Goal: Task Accomplishment & Management: Use online tool/utility

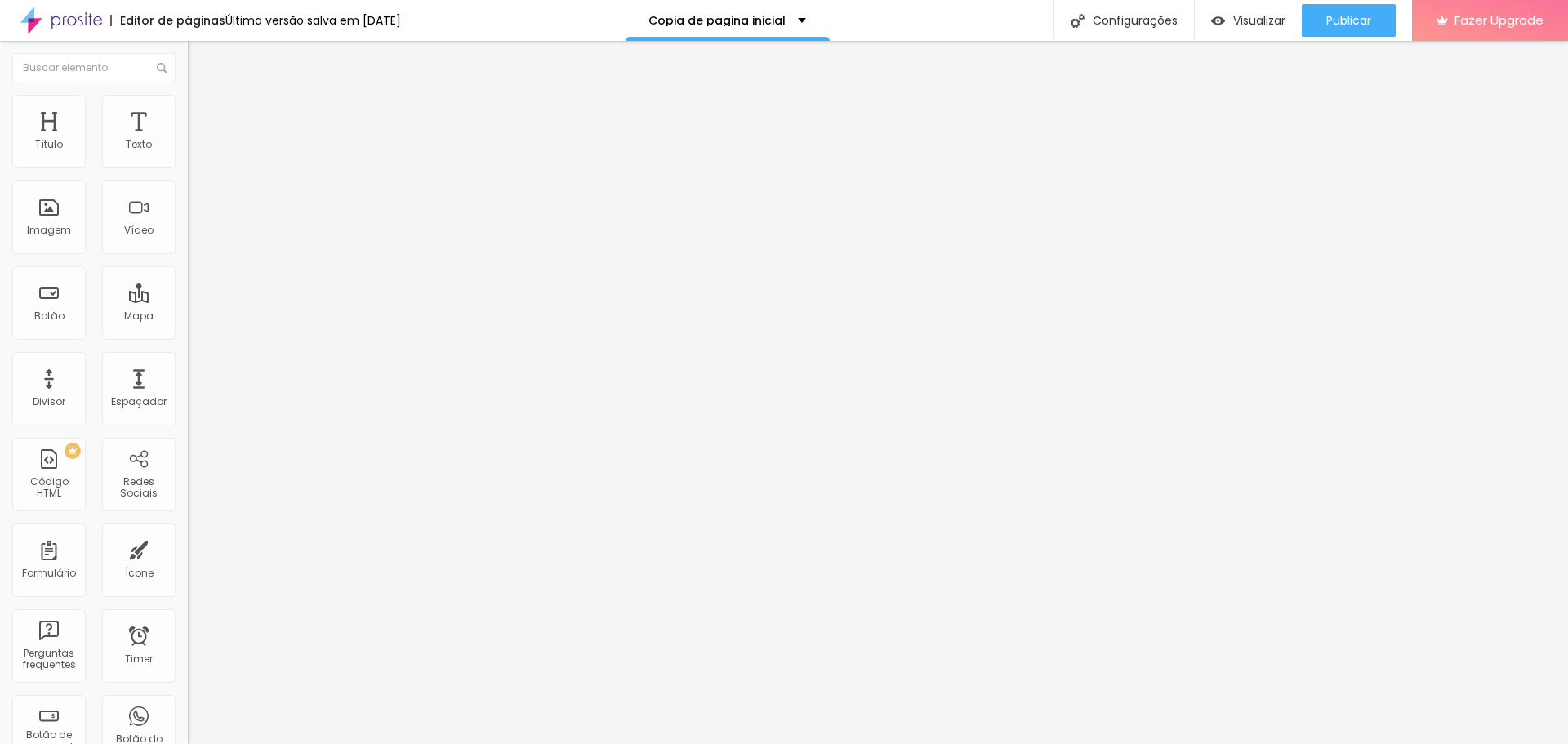
click at [188, 140] on img at bounding box center [193, 135] width 10 height 10
drag, startPoint x: 499, startPoint y: 171, endPoint x: 866, endPoint y: 590, distance: 557.0
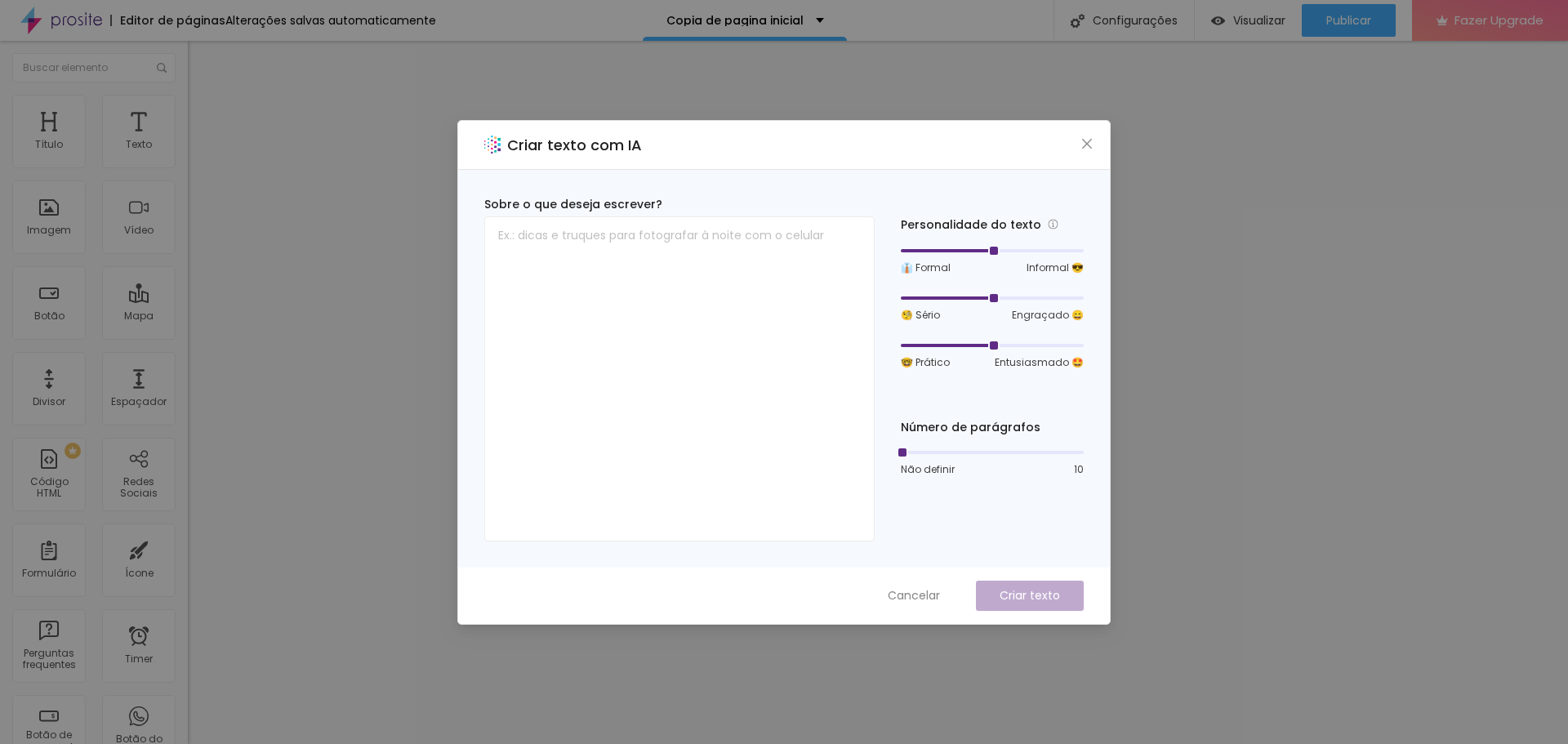
click at [1308, 156] on div "Criar texto com IA Sobre o que deseja escrever? Personalidade do texto 👔 Formal…" at bounding box center [784, 372] width 1568 height 744
click at [909, 599] on span "Cancelar" at bounding box center [914, 596] width 53 height 18
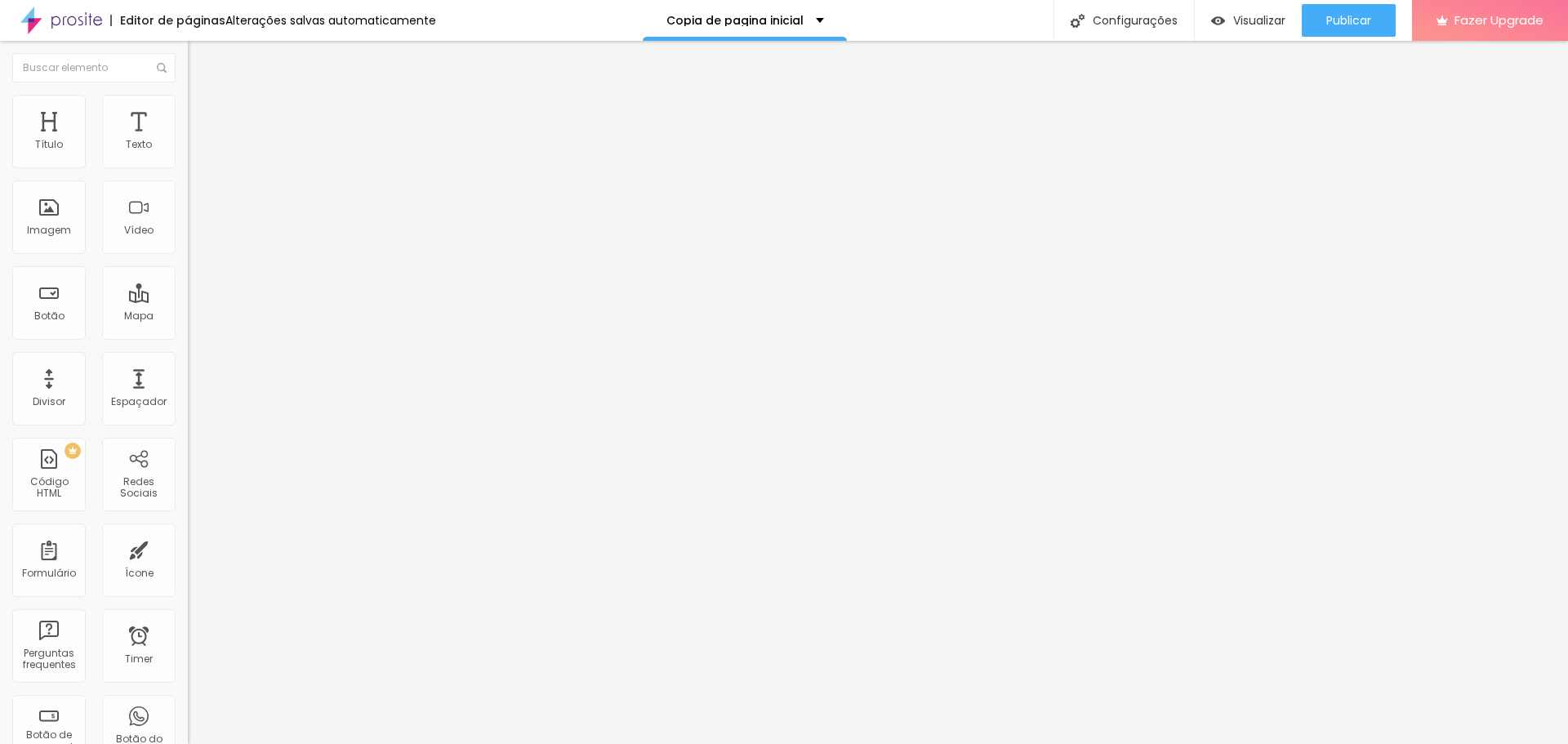
click at [188, 140] on span "Adicionar imagem" at bounding box center [241, 133] width 105 height 14
click at [188, 222] on div at bounding box center [282, 205] width 188 height 126
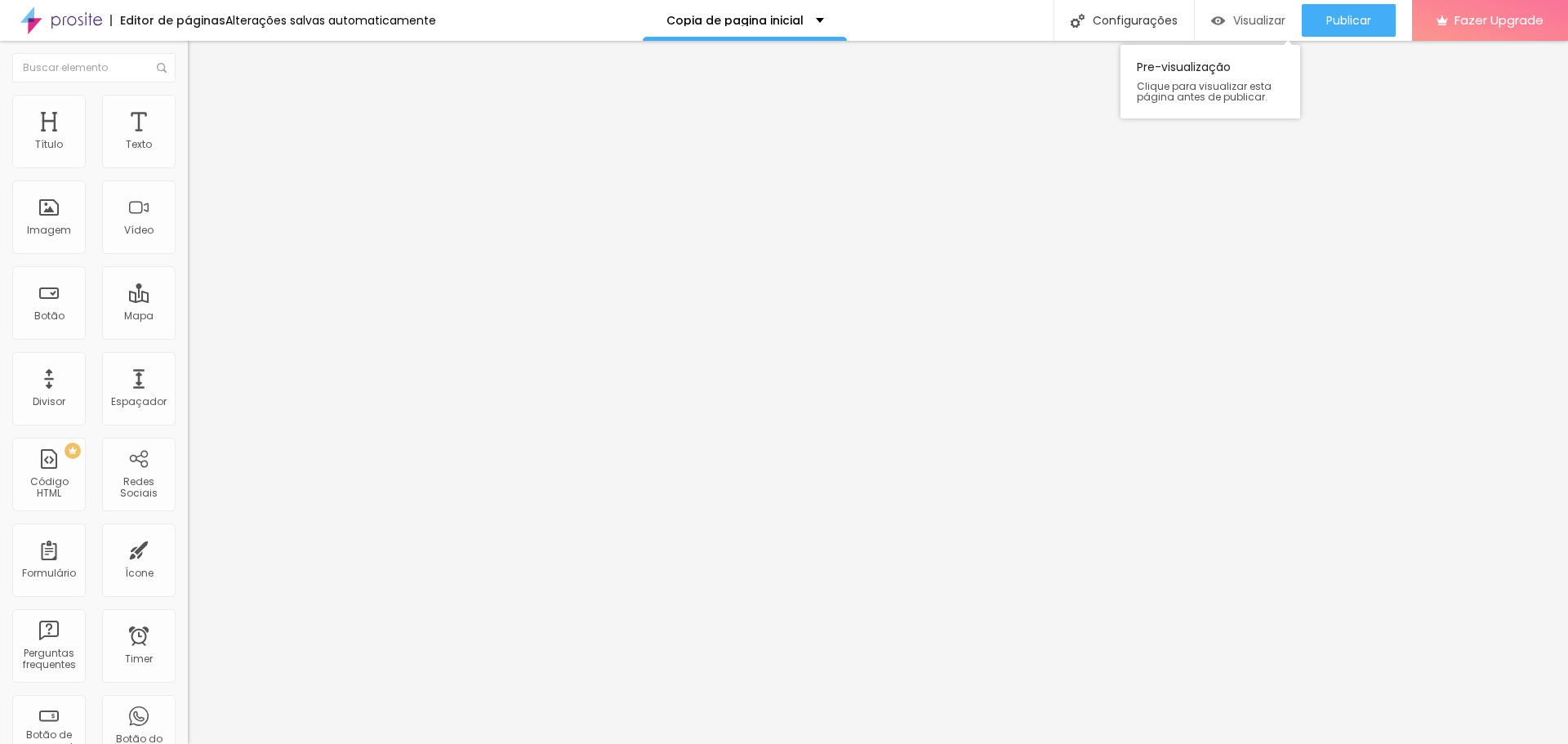
click at [1224, 23] on div "Visualizar" at bounding box center [1248, 21] width 74 height 14
click at [188, 106] on li "Avançado" at bounding box center [282, 103] width 188 height 17
type input "5"
type input "2"
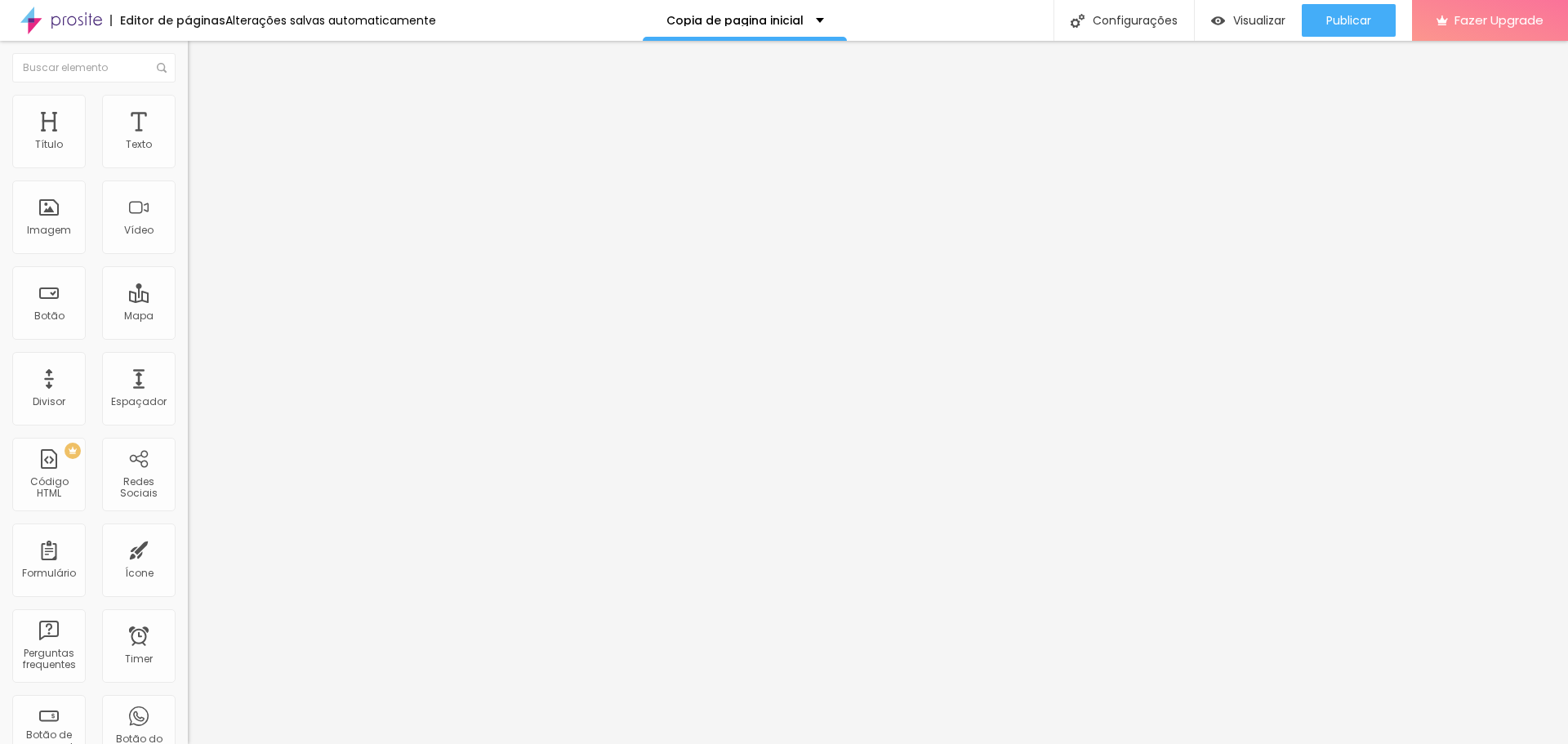
type input "2"
type input "0"
type input "1"
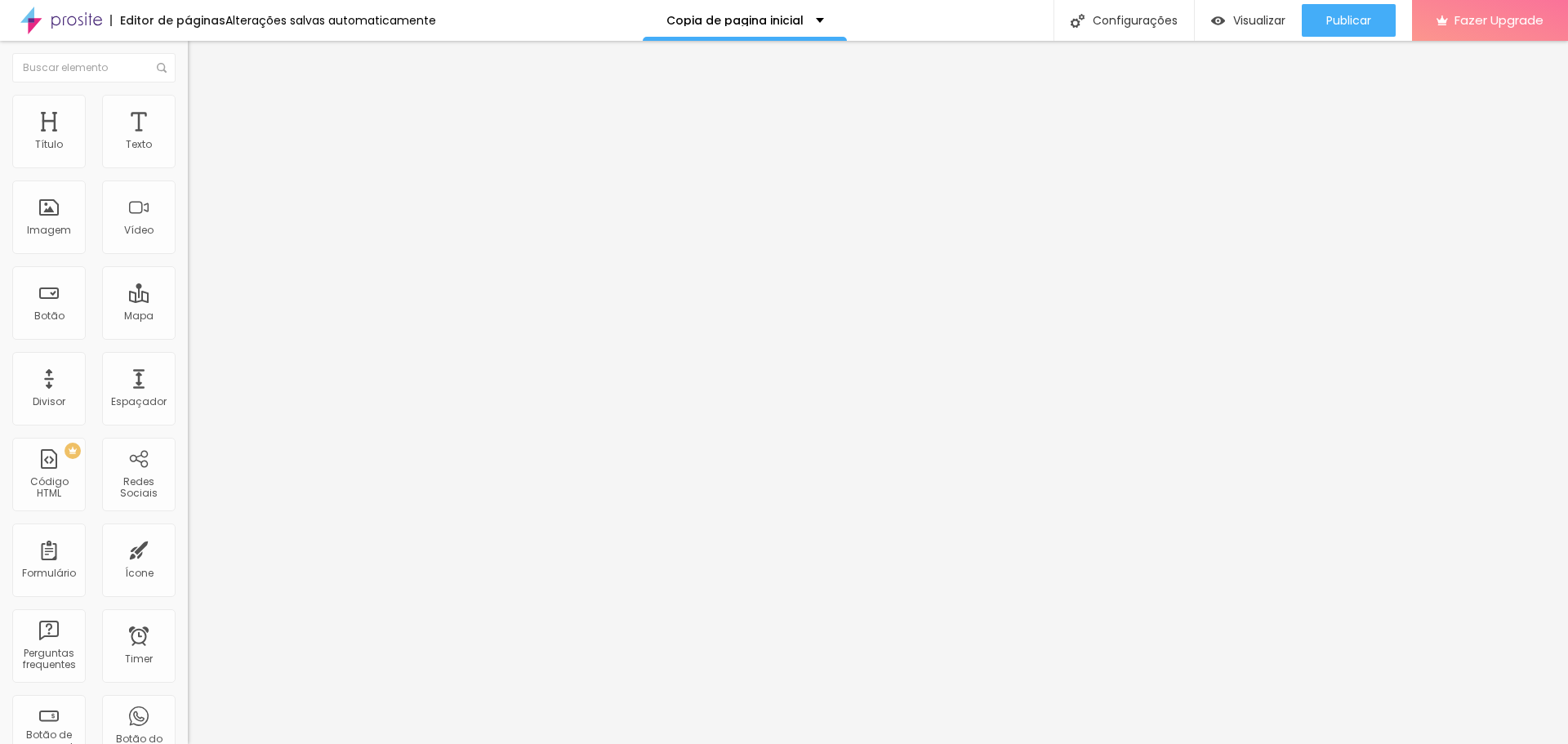
type input "2"
type input "5"
type input "7"
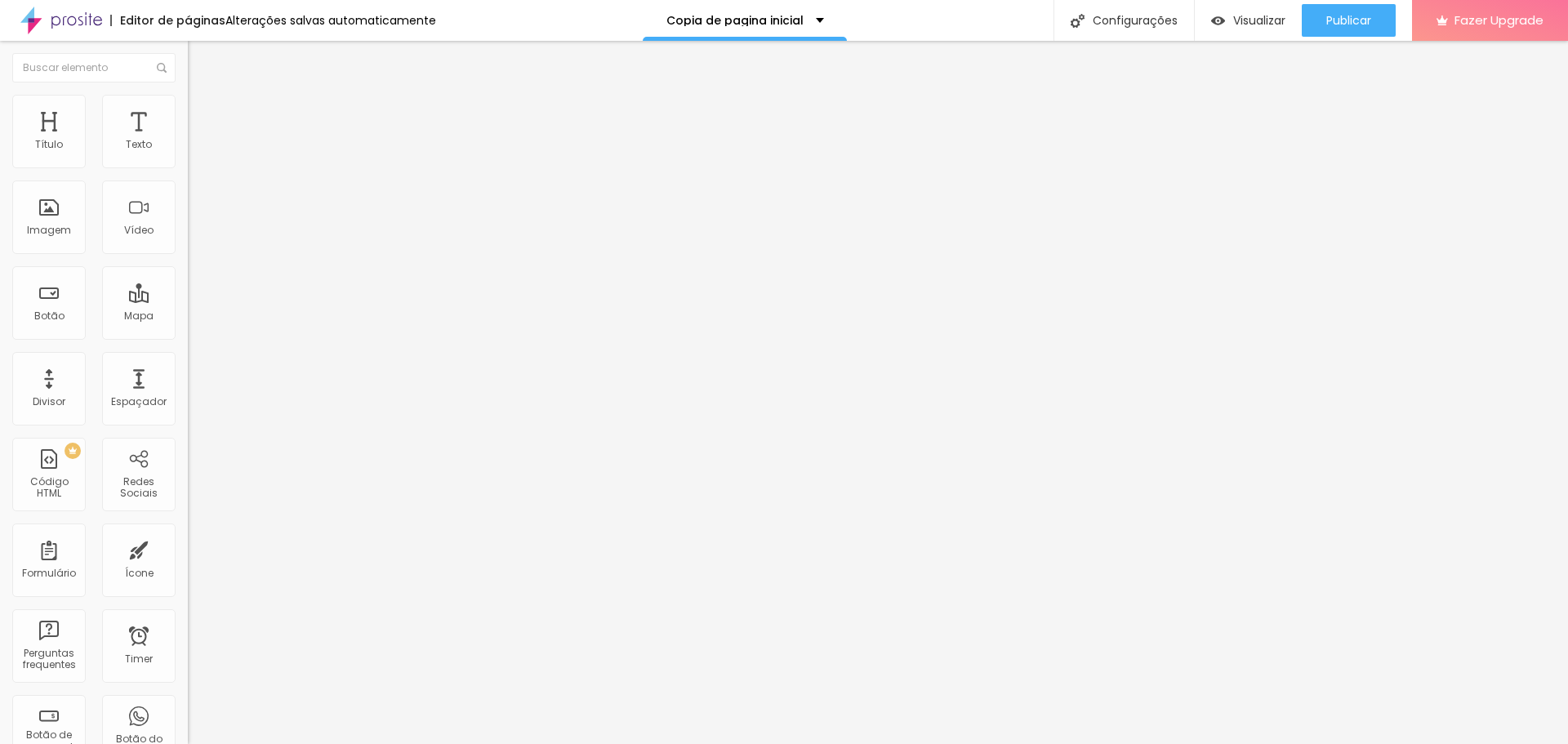
type input "7"
type input "9"
type input "11"
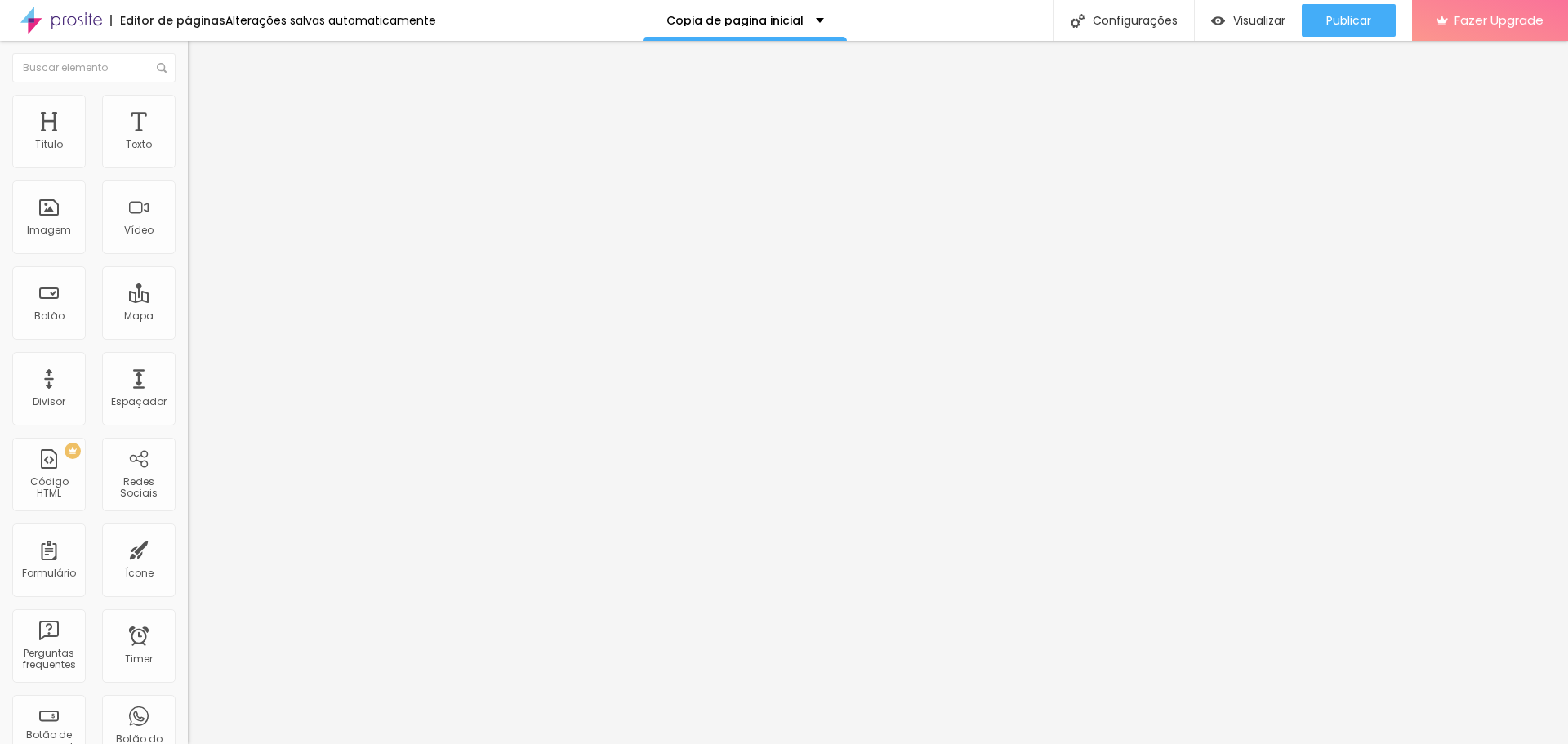
type input "12"
type input "13"
type input "15"
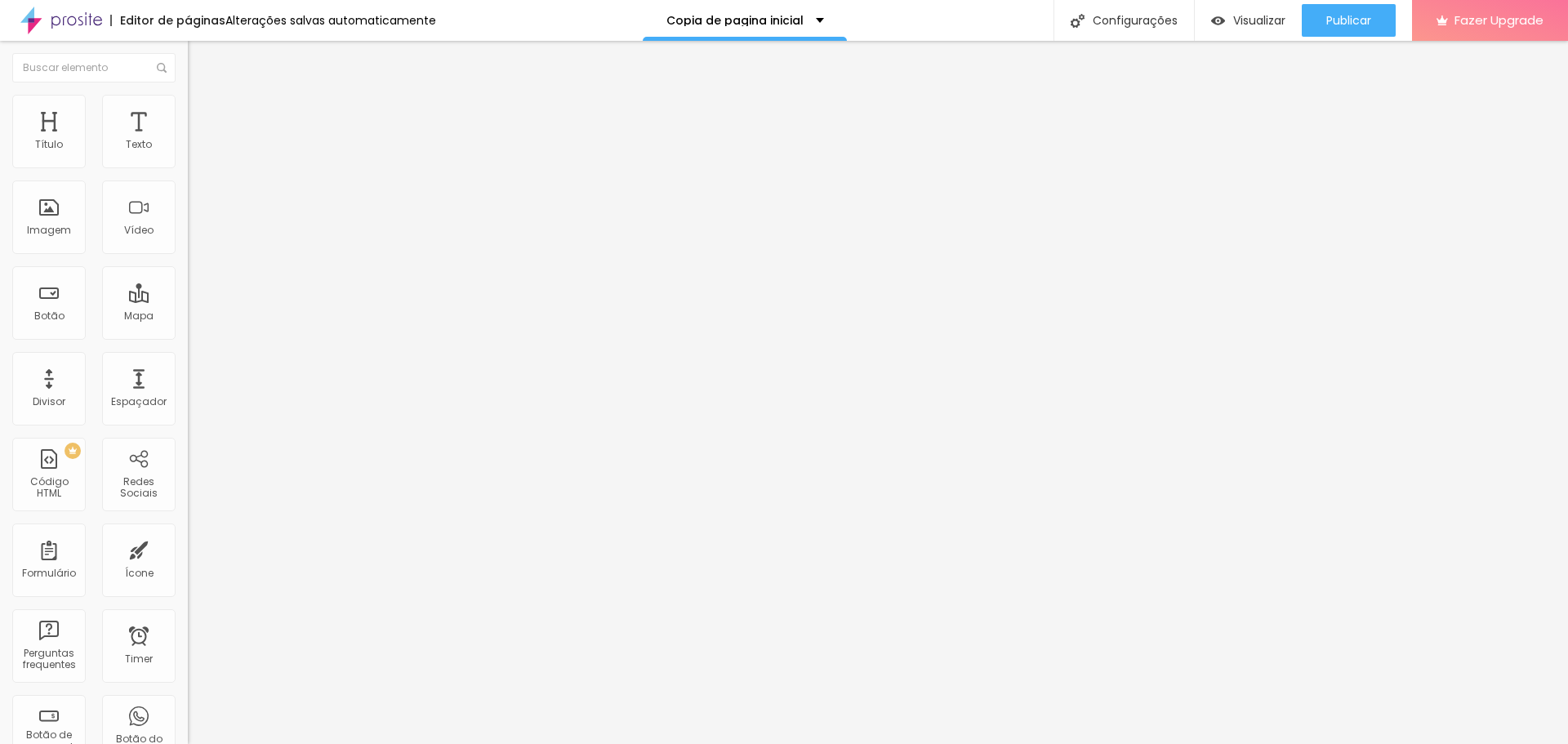
type input "15"
type input "16"
type input "18"
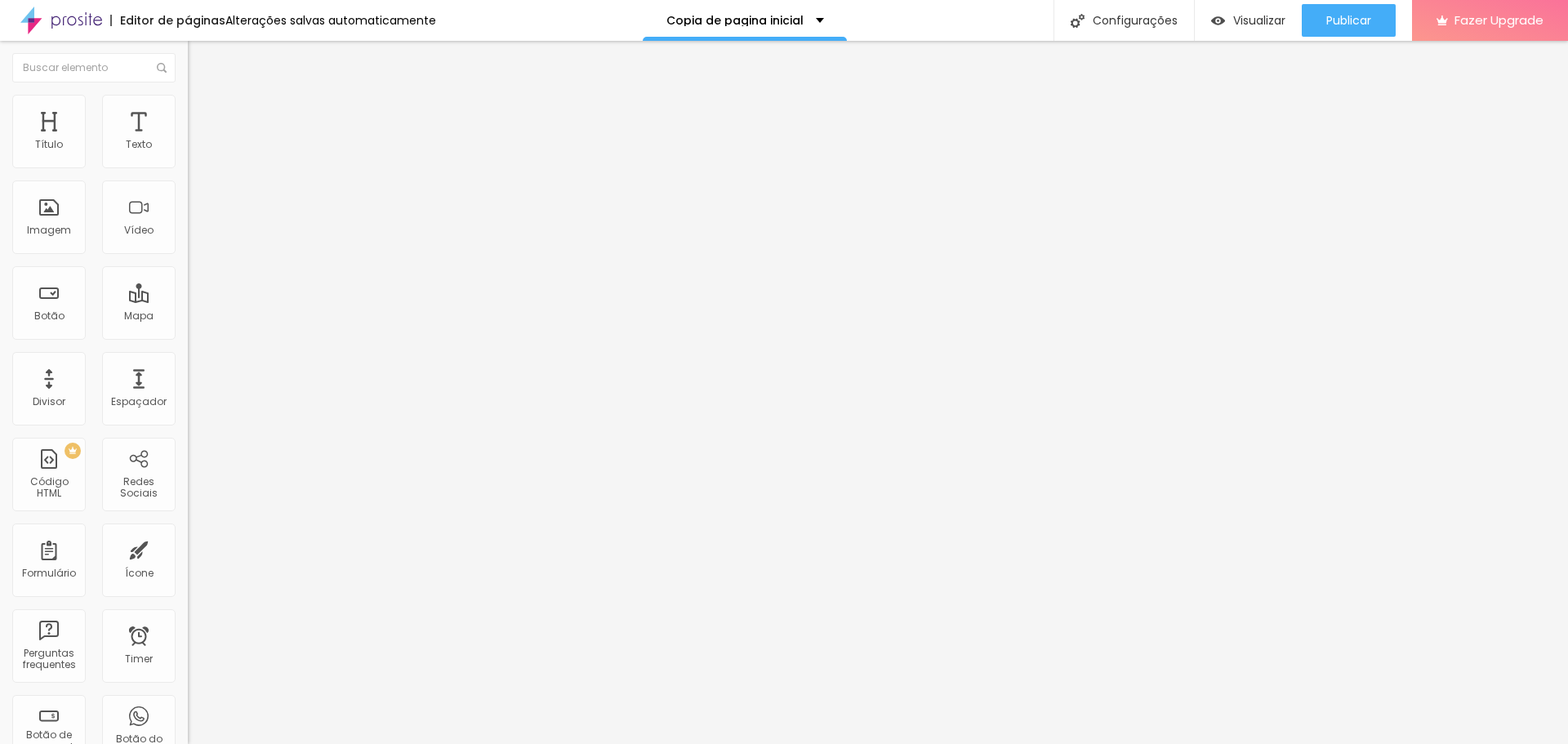
type input "20"
type input "21"
type input "22"
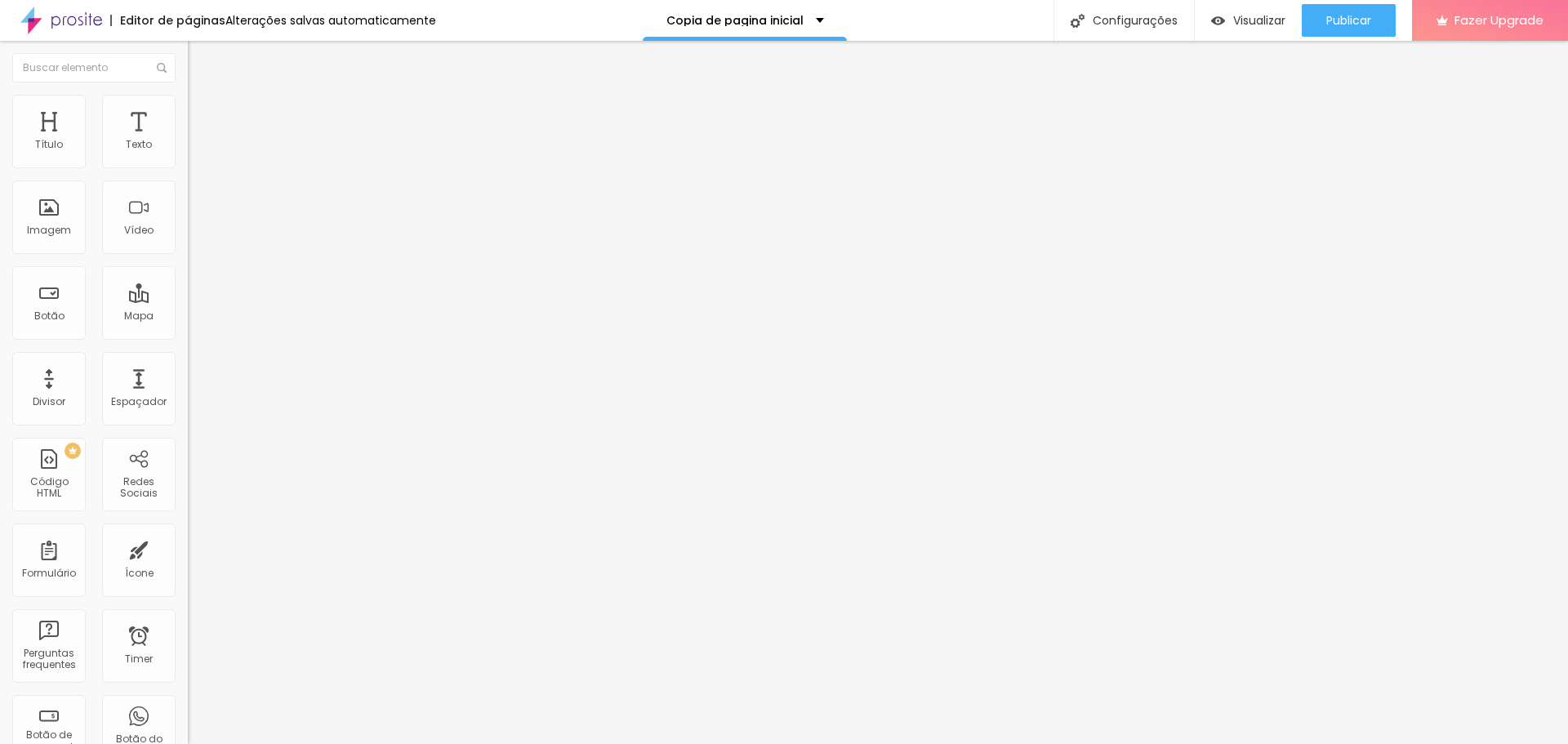
type input "22"
type input "23"
type input "24"
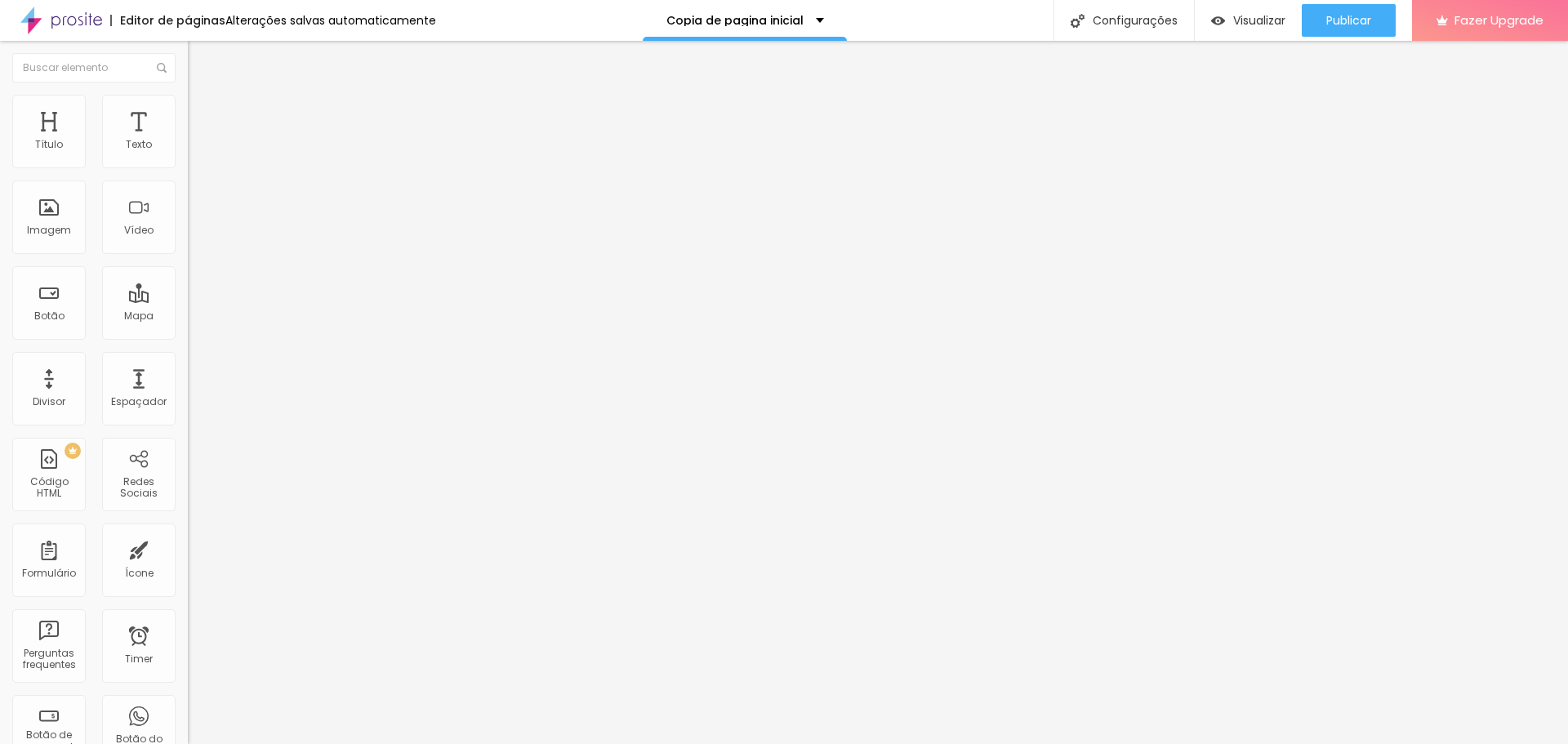
type input "25"
drag, startPoint x: 44, startPoint y: 162, endPoint x: 64, endPoint y: 166, distance: 20.4
type input "25"
click at [188, 301] on input "range" at bounding box center [241, 308] width 105 height 13
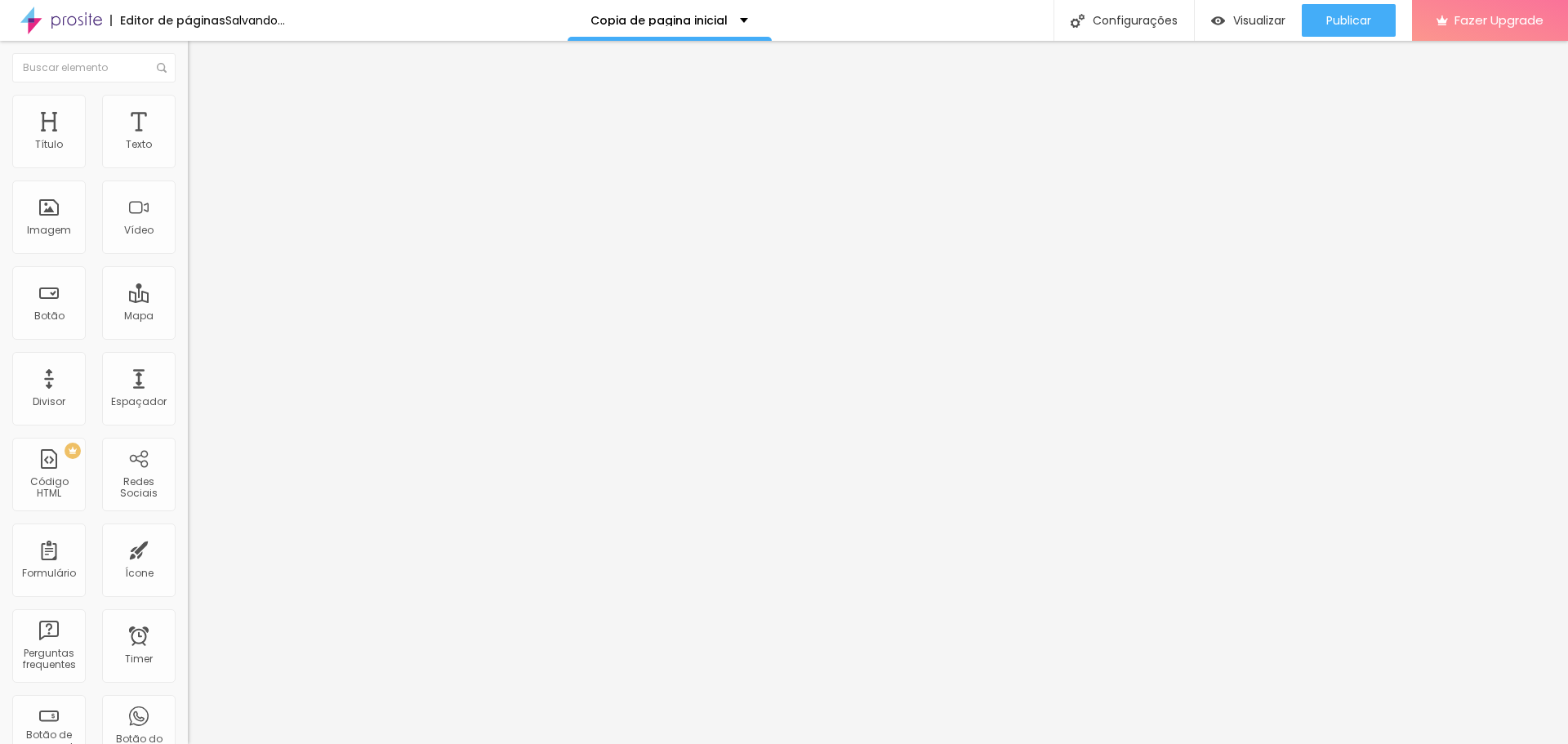
type input "7"
type input "5"
type input "2"
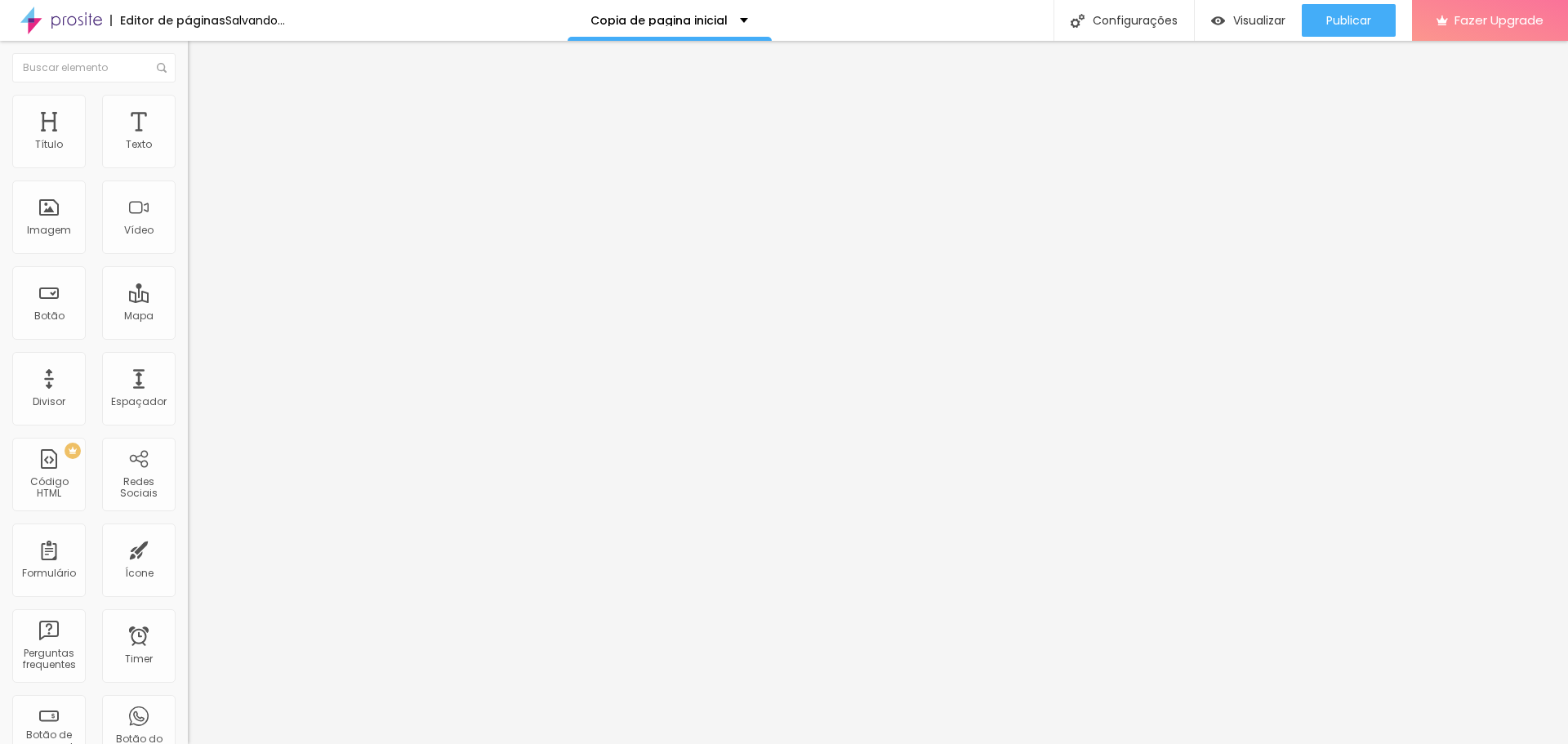
type input "2"
type input "1"
type input "0"
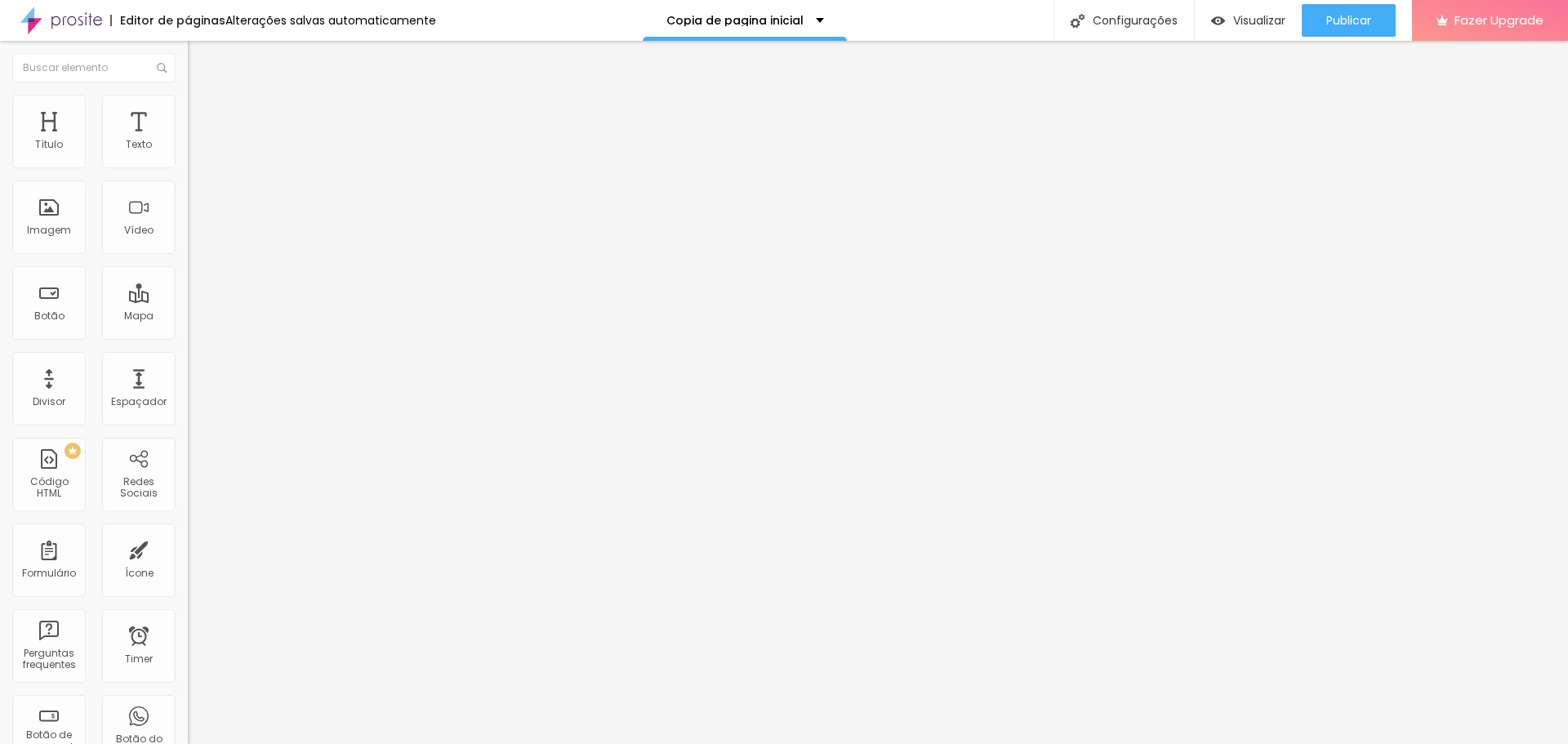
drag, startPoint x: 48, startPoint y: 195, endPoint x: 19, endPoint y: 197, distance: 29.1
type input "0"
click at [188, 532] on input "range" at bounding box center [241, 538] width 105 height 13
type input "22"
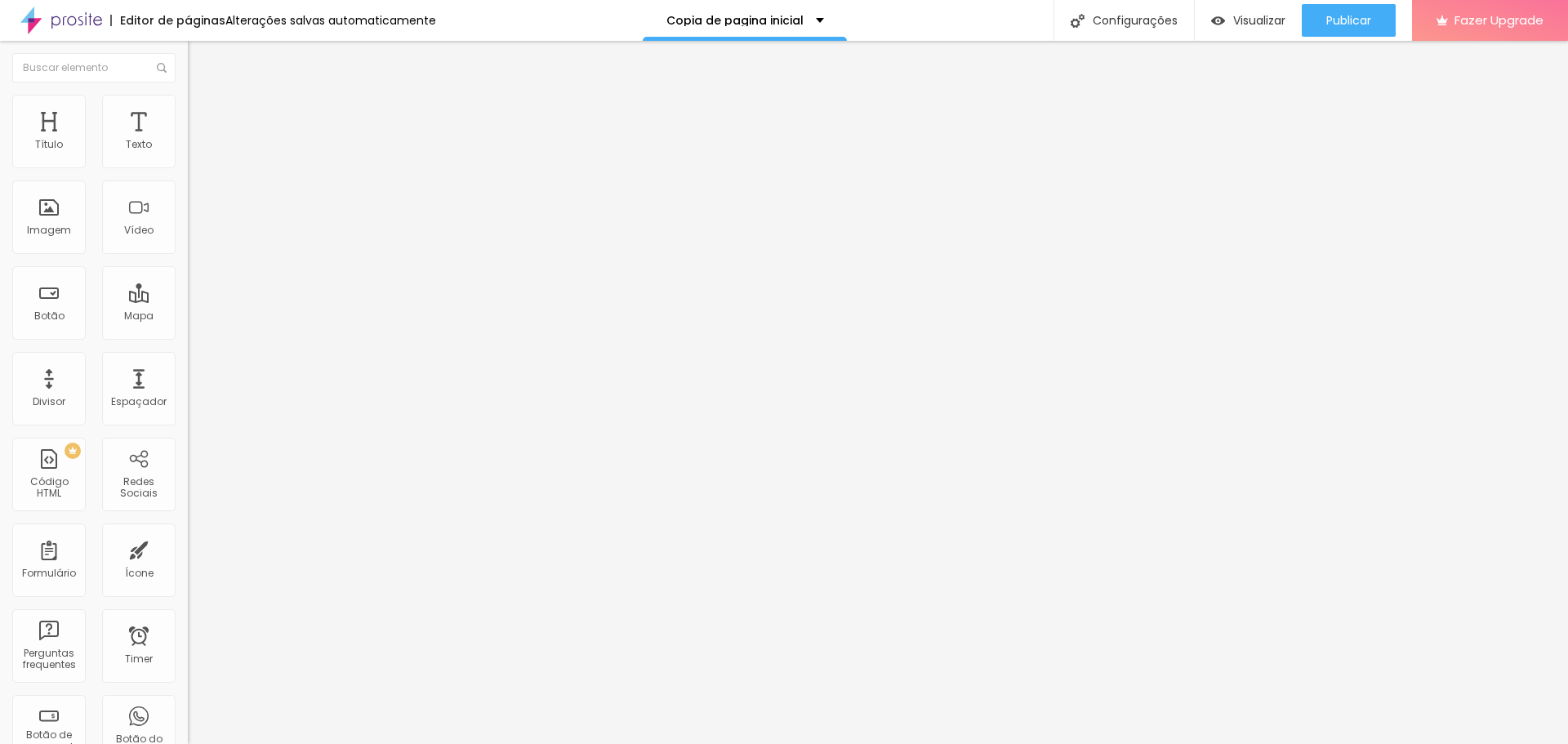
type input "24"
type input "26"
type input "27"
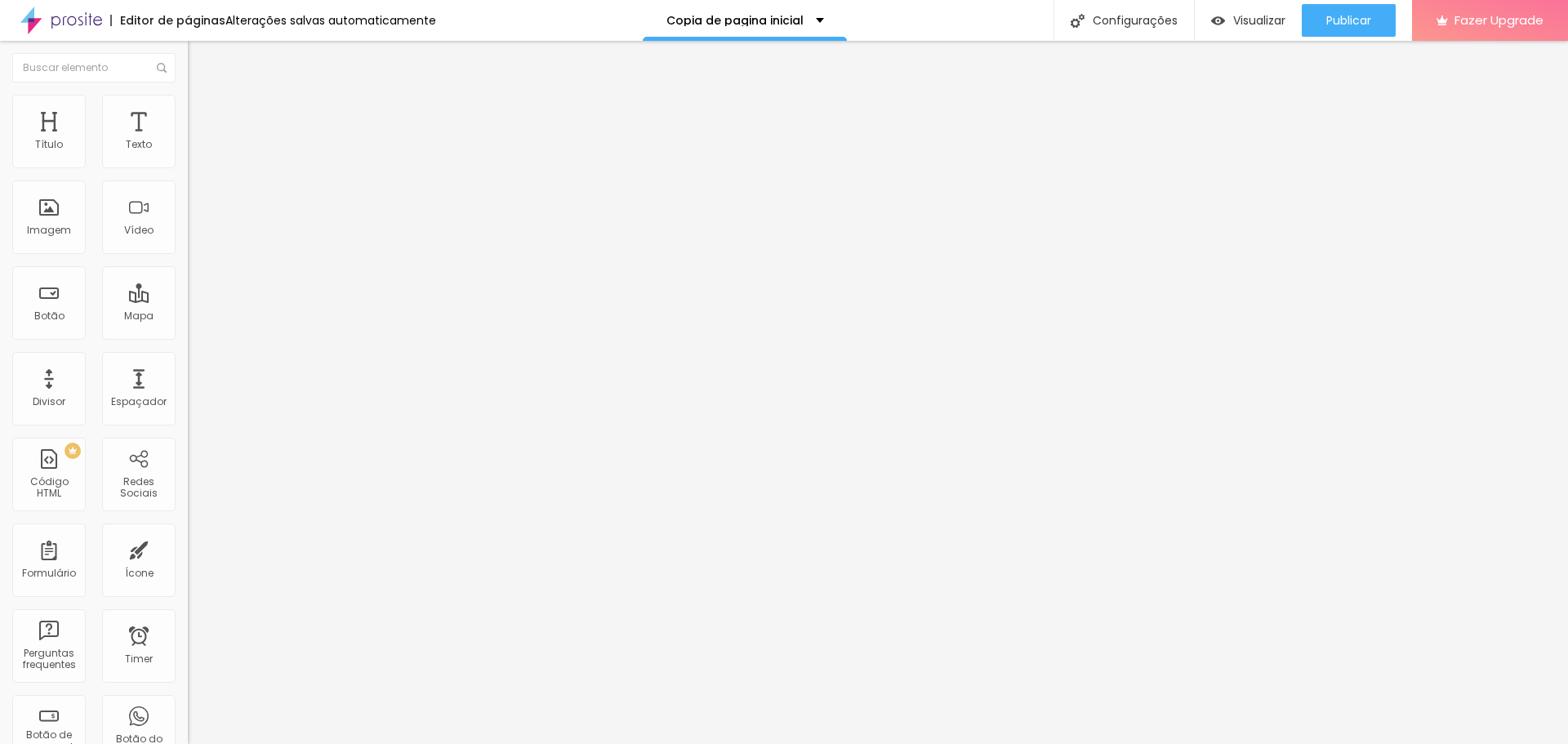
type input "27"
type input "29"
type input "30"
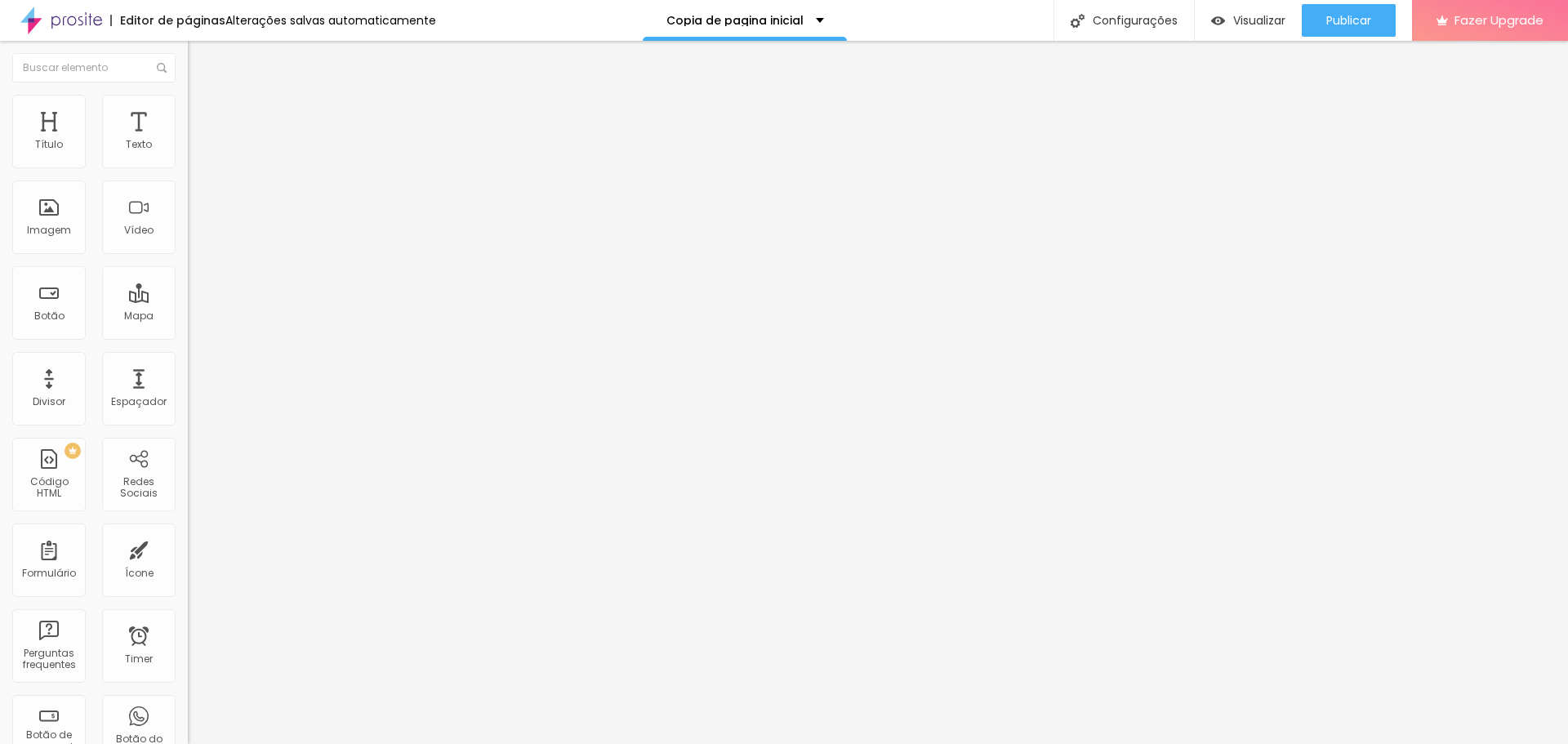
type input "31"
drag, startPoint x: 59, startPoint y: 162, endPoint x: 69, endPoint y: 165, distance: 10.4
type input "31"
click at [188, 301] on input "range" at bounding box center [241, 308] width 105 height 13
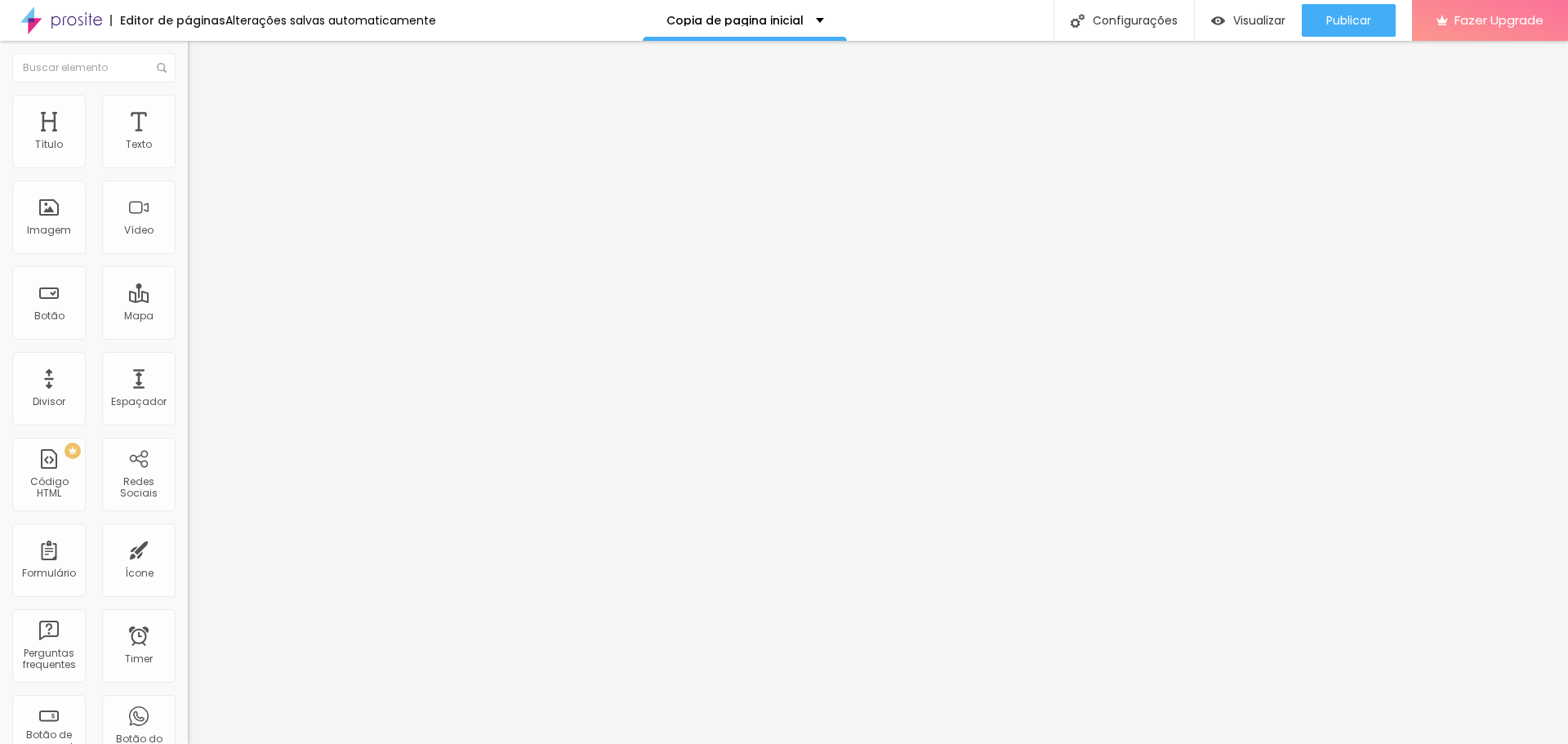
click at [188, 93] on img at bounding box center [196, 86] width 15 height 15
click at [188, 104] on img at bounding box center [196, 102] width 15 height 15
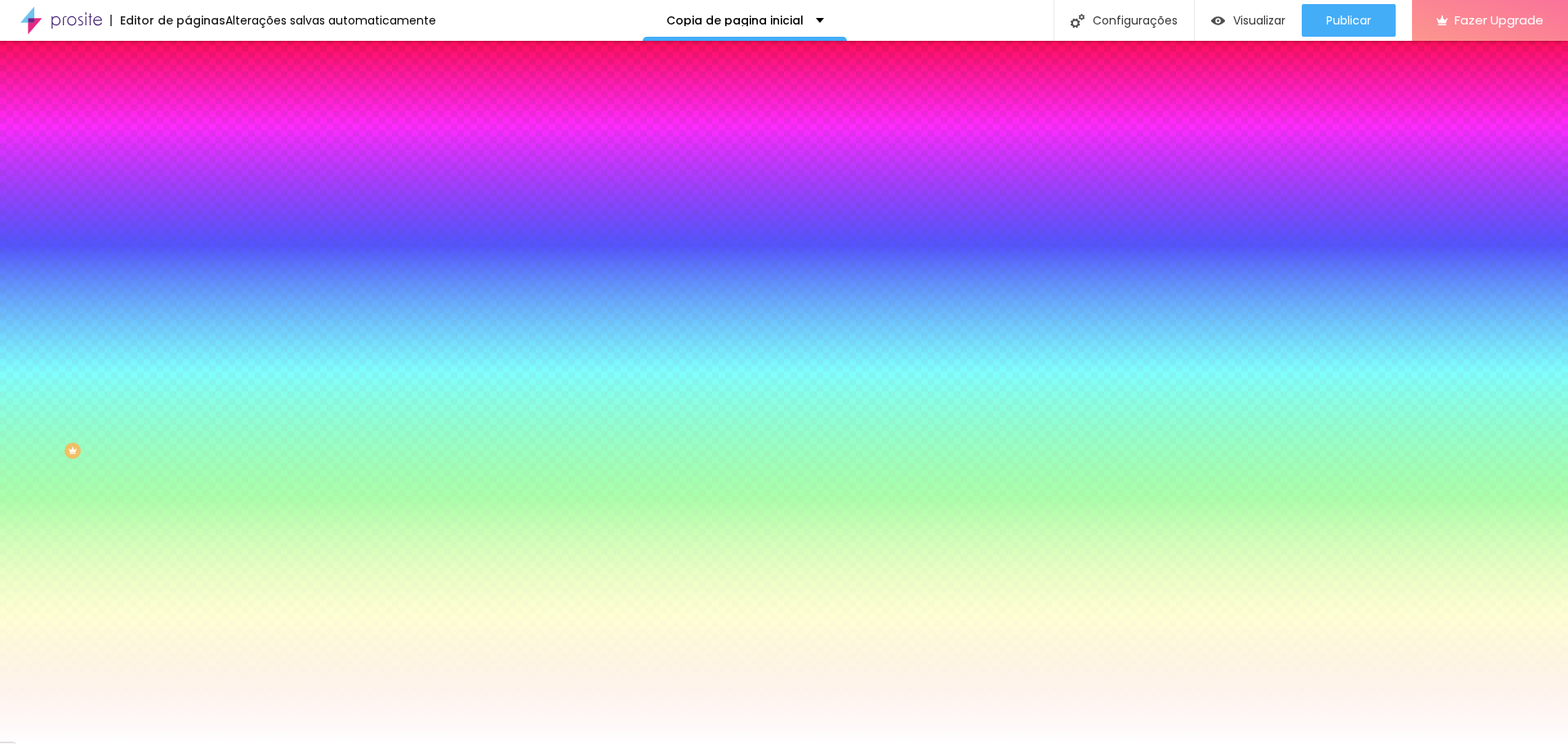
click at [188, 111] on img at bounding box center [196, 119] width 15 height 15
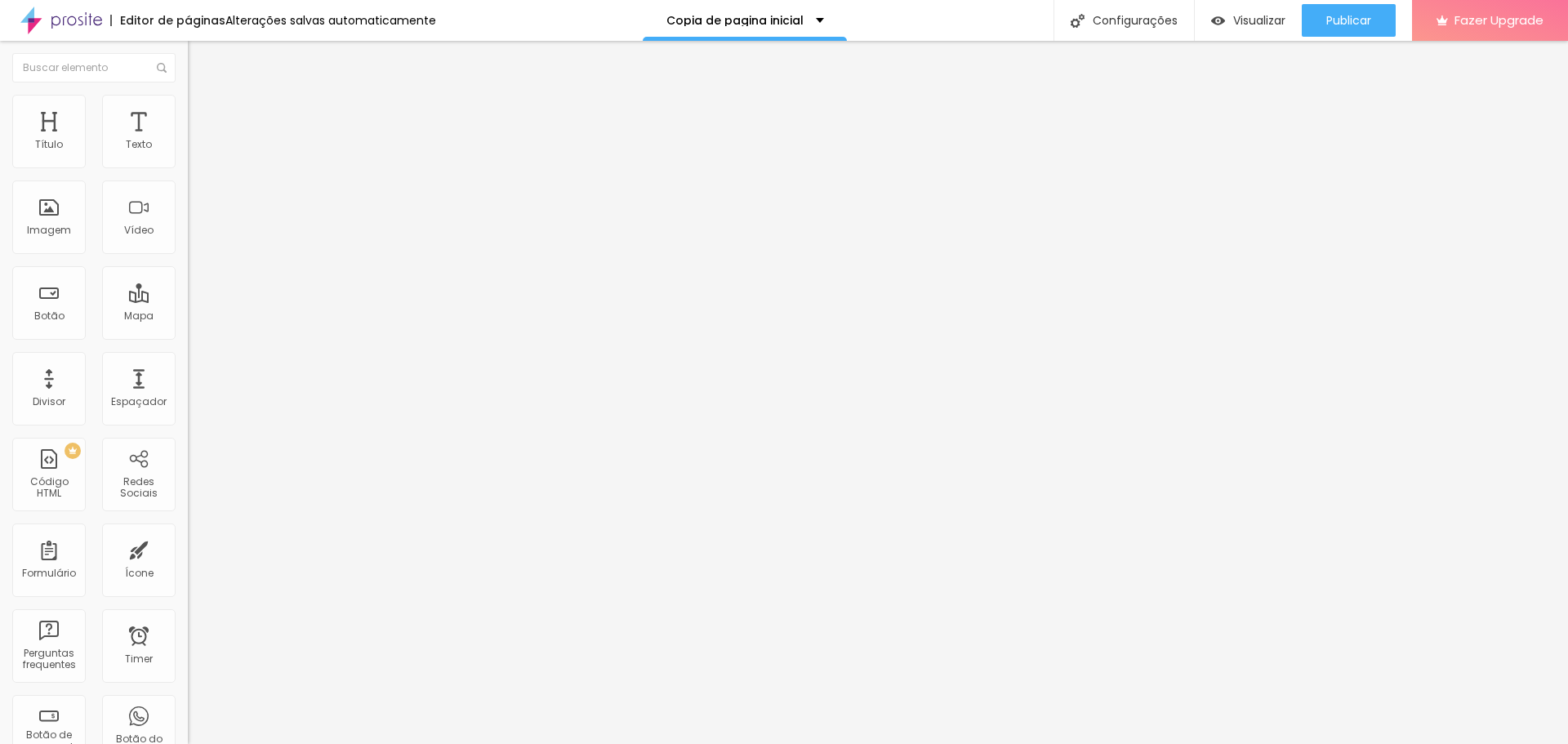
click at [188, 104] on img at bounding box center [196, 102] width 15 height 15
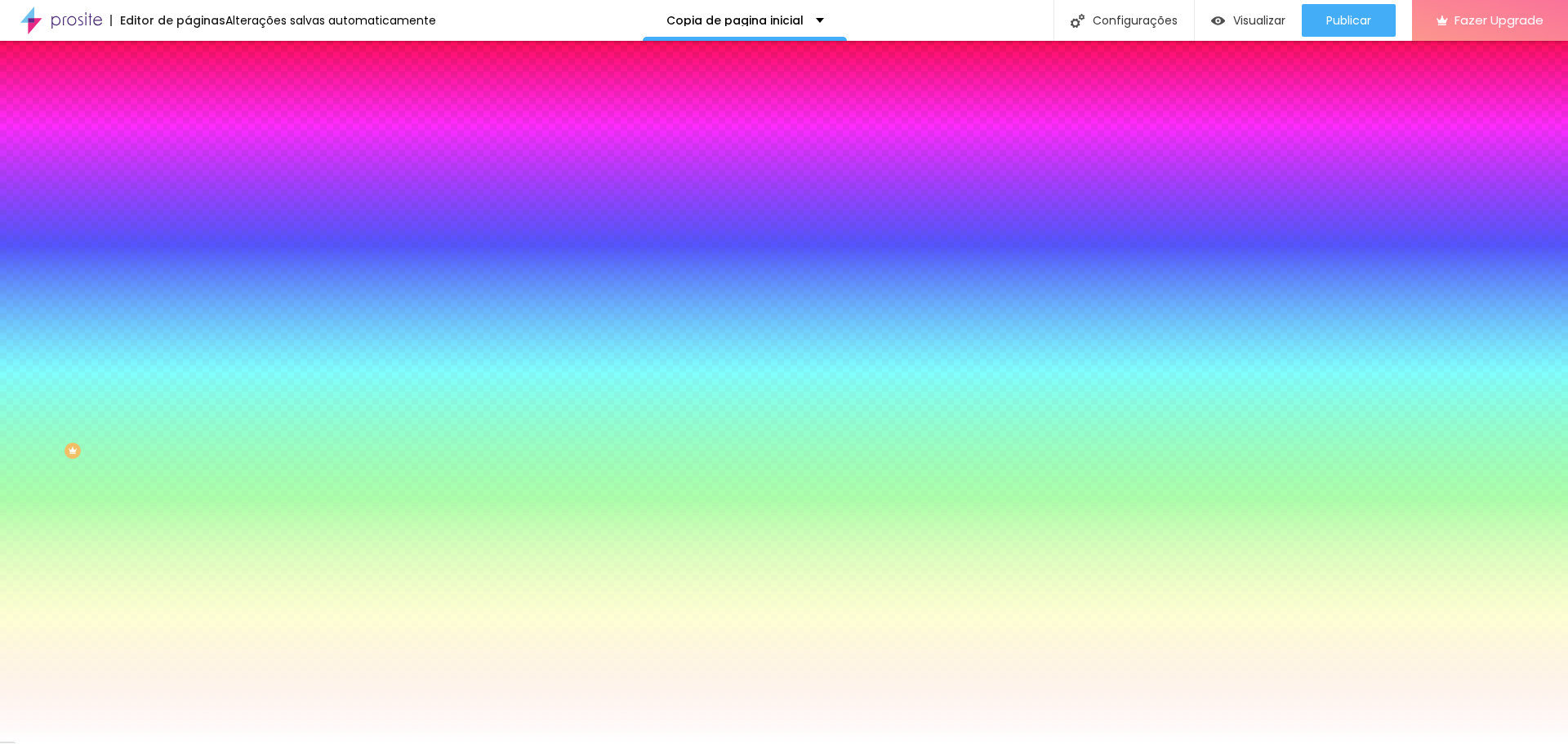
click at [188, 111] on li "Avançado" at bounding box center [282, 120] width 188 height 17
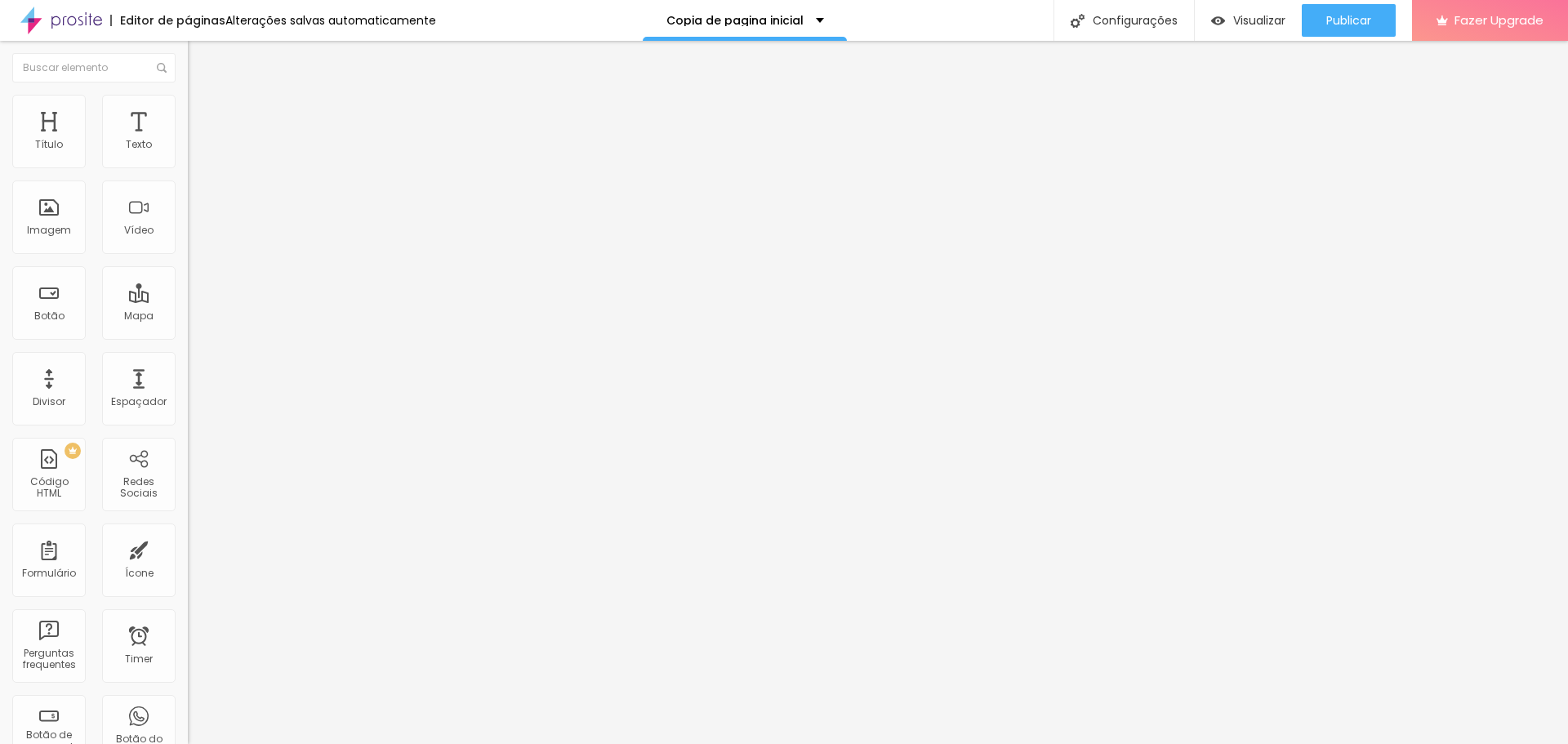
type input "0"
drag, startPoint x: 42, startPoint y: 160, endPoint x: 2, endPoint y: 162, distance: 40.0
type input "0"
click at [188, 317] on input "range" at bounding box center [241, 324] width 105 height 13
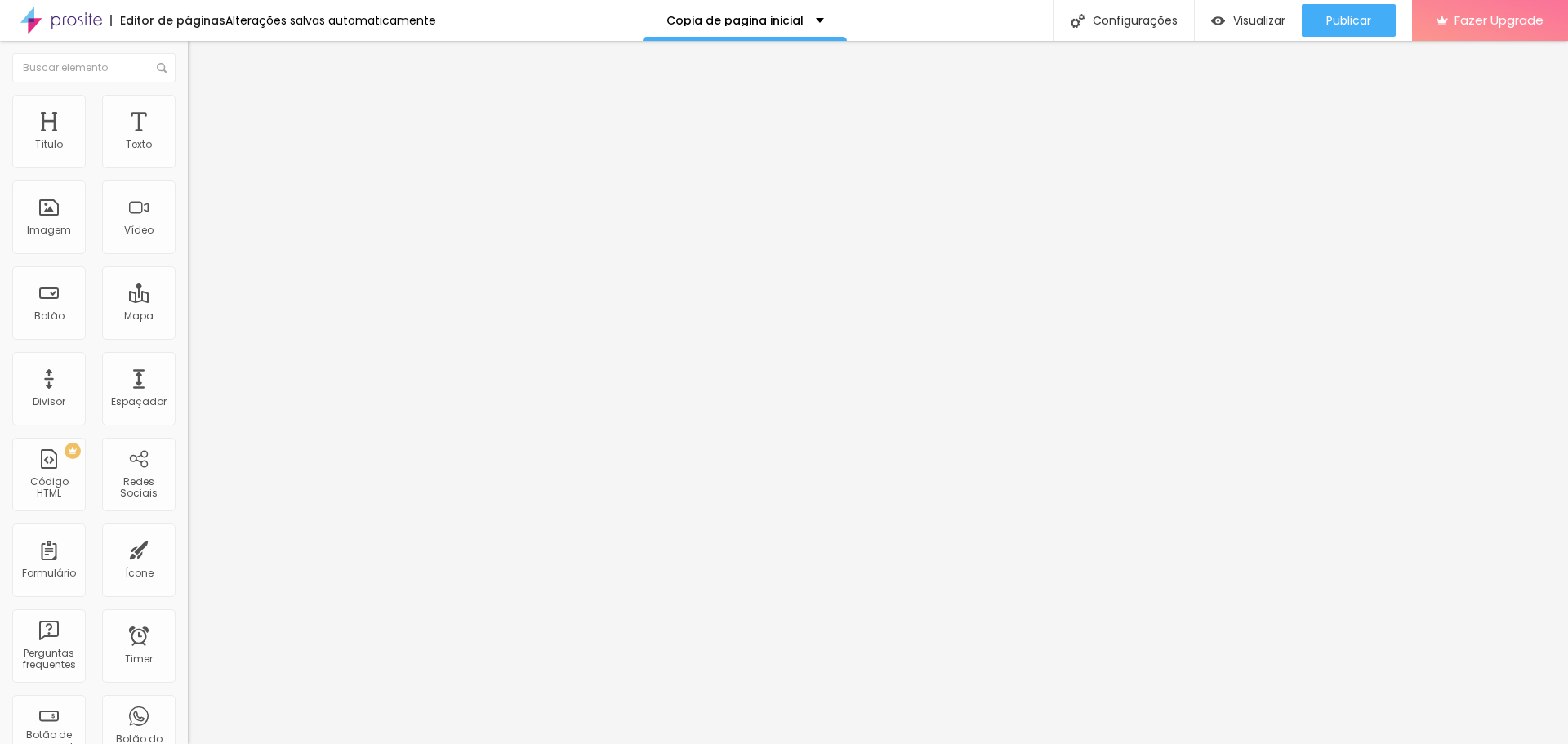
click at [188, 98] on img at bounding box center [196, 102] width 15 height 15
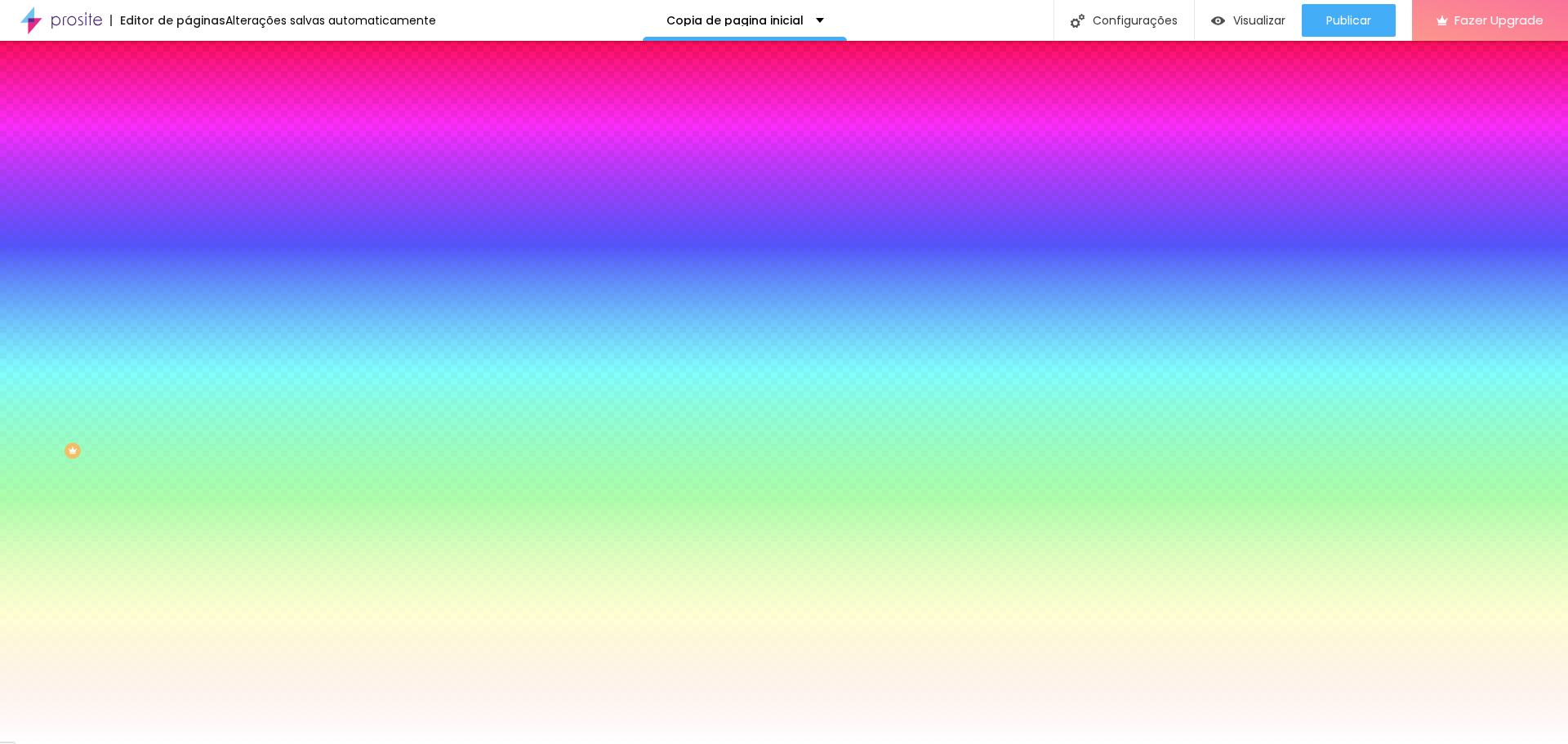
click at [188, 94] on li "Conteúdo" at bounding box center [282, 87] width 188 height 17
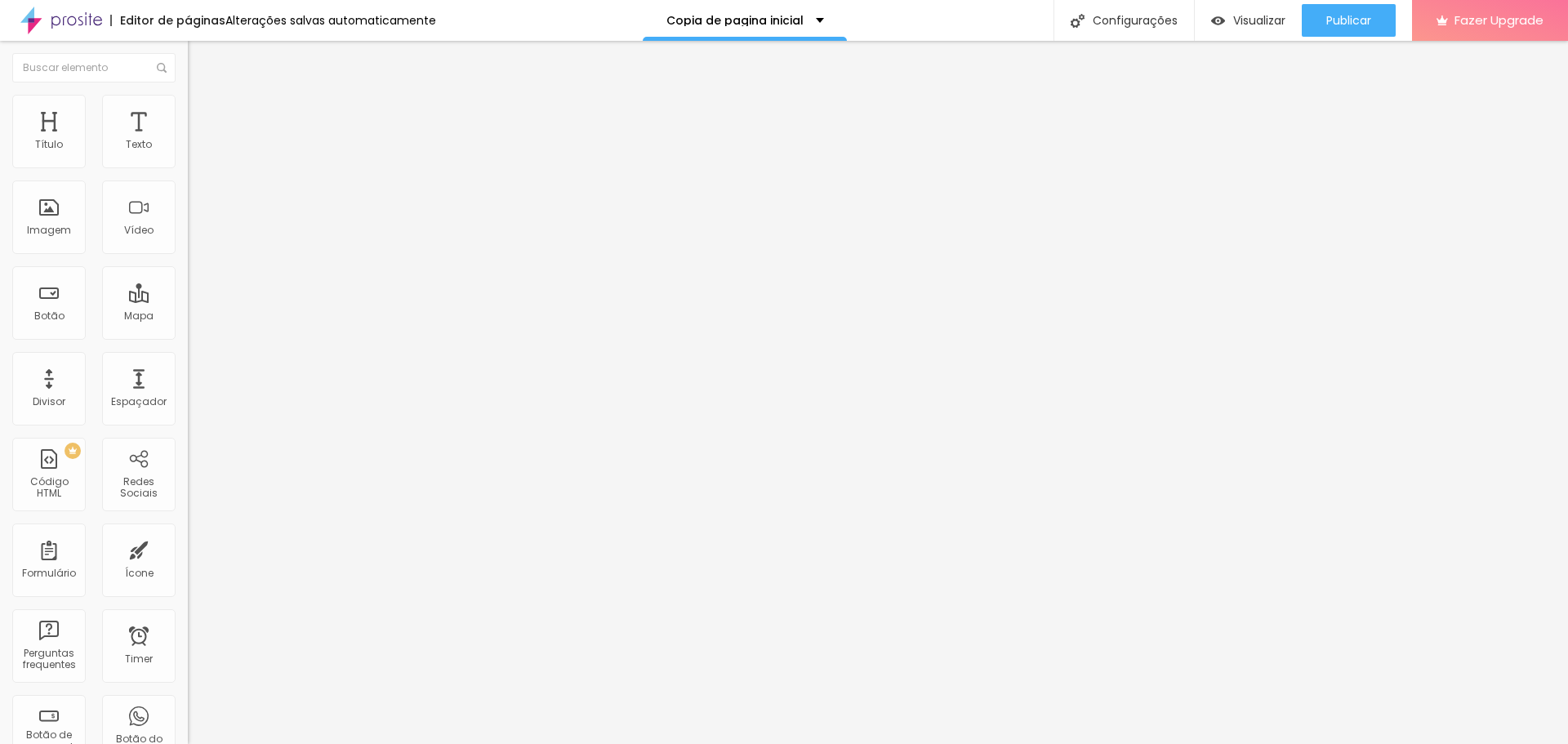
click at [188, 162] on img at bounding box center [194, 156] width 12 height 12
click at [188, 214] on div "Editar Coluna Conteúdo Estilo Avançado Alinhamento" at bounding box center [282, 392] width 188 height 703
click at [1379, 17] on button "Publicar" at bounding box center [1349, 20] width 94 height 33
